Goal: Task Accomplishment & Management: Use online tool/utility

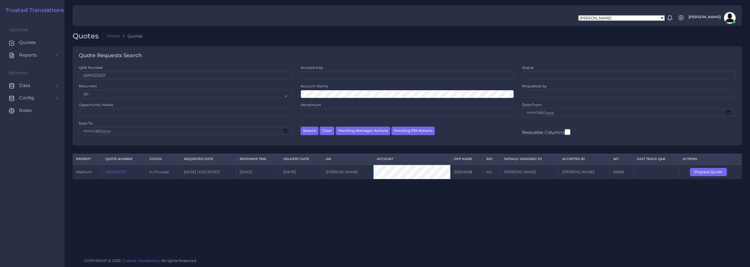
click at [112, 171] on link "QAR125537" at bounding box center [116, 172] width 21 height 4
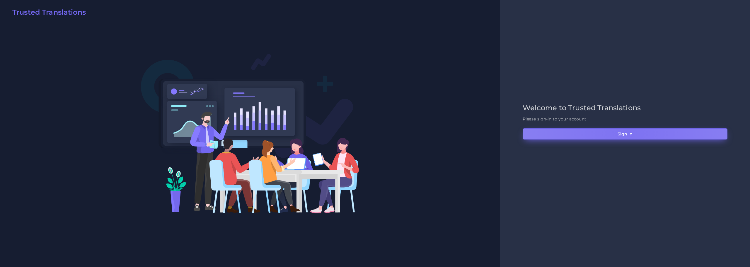
click at [620, 132] on button "Sign in" at bounding box center [625, 133] width 205 height 11
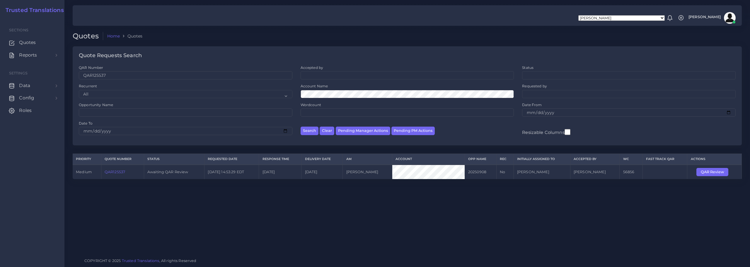
click at [112, 170] on link "QAR125537" at bounding box center [115, 172] width 21 height 4
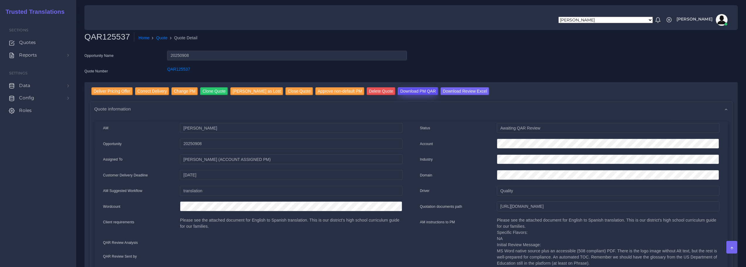
click at [403, 91] on input "Download PM QAR" at bounding box center [418, 91] width 40 height 8
click at [455, 89] on input "Download Review Excel" at bounding box center [464, 91] width 49 height 8
click at [109, 91] on input "Deliver Pricing Offer" at bounding box center [111, 91] width 41 height 8
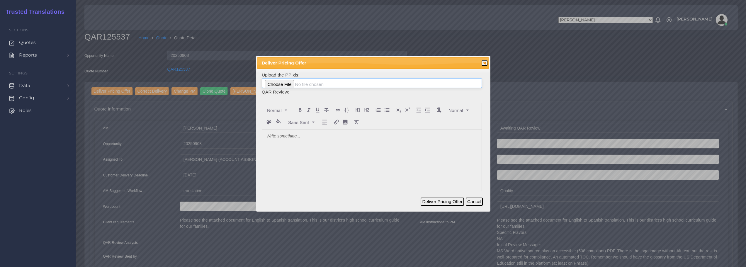
click at [293, 85] on input "file" at bounding box center [372, 83] width 220 height 10
type input "C:\fakepath\125537_School_District_U-46_ToAM.xlsx"
click at [288, 137] on p at bounding box center [371, 136] width 211 height 6
click at [450, 202] on button "Deliver Pricing Offer" at bounding box center [442, 202] width 43 height 8
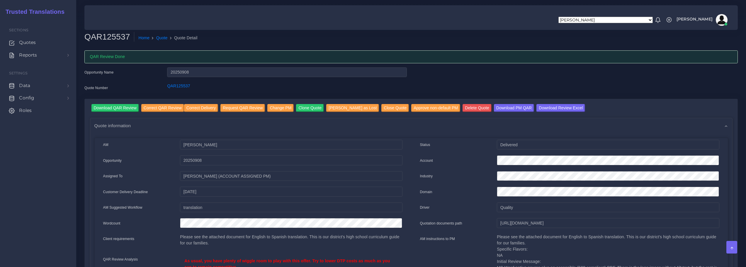
click at [724, 23] on img at bounding box center [722, 20] width 12 height 12
click at [700, 44] on link "Logout" at bounding box center [704, 43] width 49 height 7
